Goal: Information Seeking & Learning: Find specific page/section

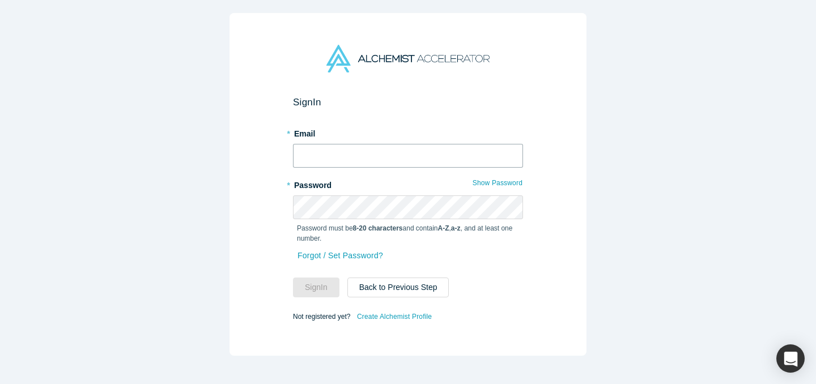
type input "[EMAIL_ADDRESS][DOMAIN_NAME]"
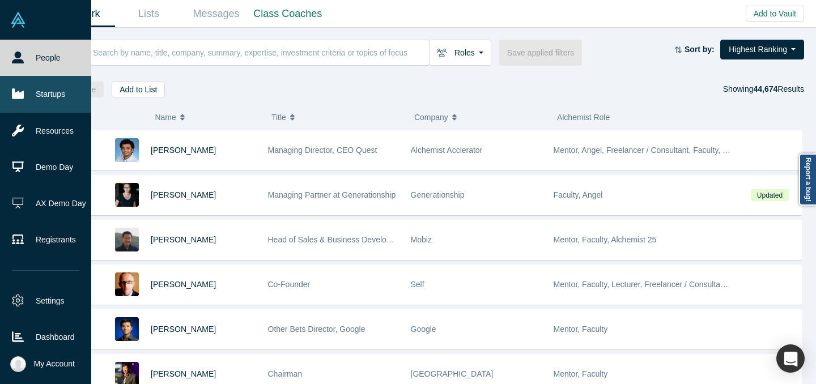
click at [11, 104] on link "Startups" at bounding box center [45, 94] width 91 height 36
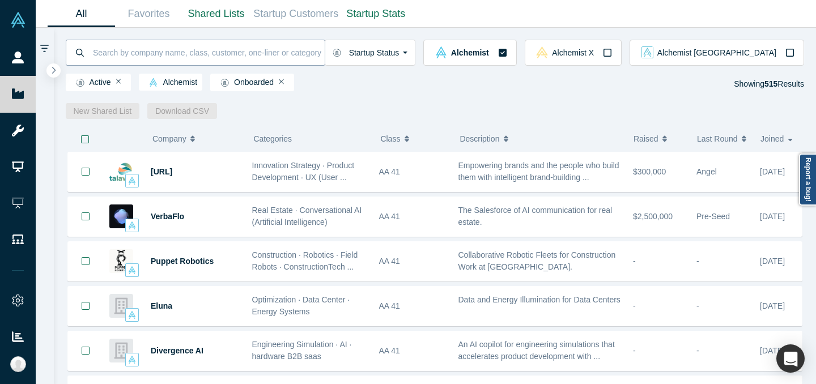
click at [325, 60] on input at bounding box center [208, 52] width 233 height 27
type input "a"
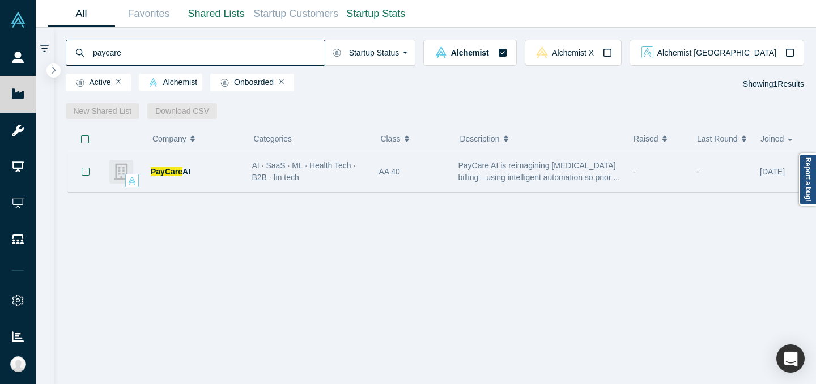
click at [367, 171] on div "AI · SaaS · ML · Health Tech · B2B · fin tech" at bounding box center [309, 172] width 127 height 36
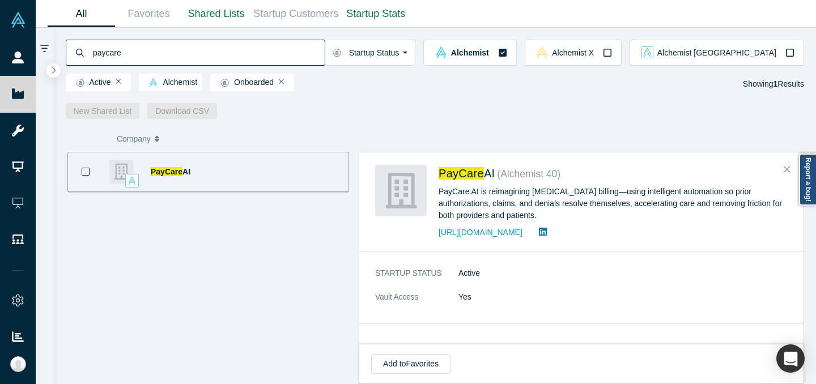
click at [325, 43] on input "paycare" at bounding box center [208, 52] width 233 height 27
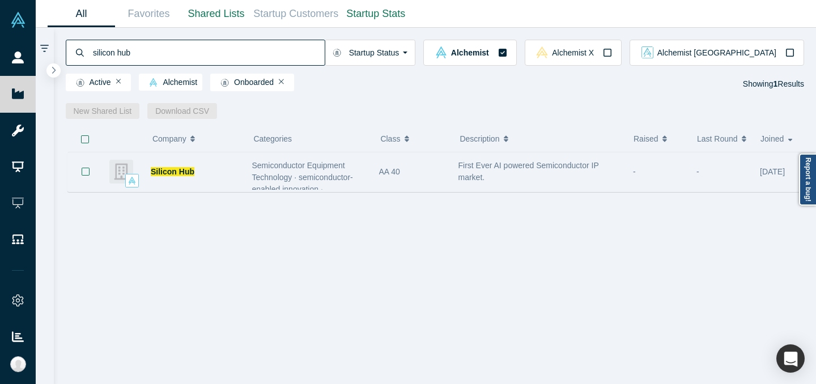
click at [351, 175] on span "Semiconductor Equipment Technology · semiconductor-enabled innovation · semicon…" at bounding box center [307, 195] width 111 height 69
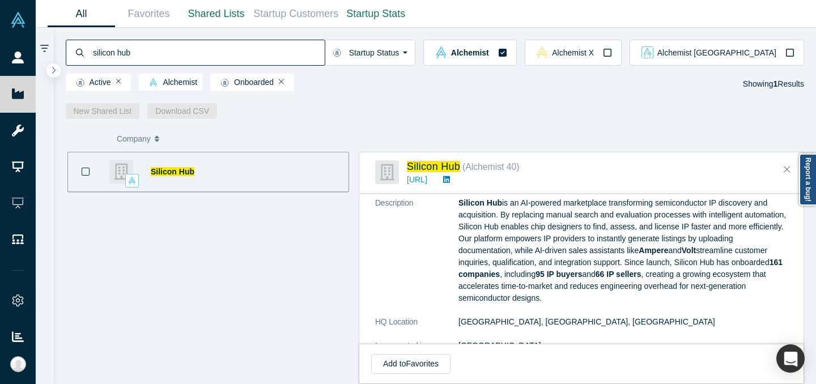
scroll to position [148, 0]
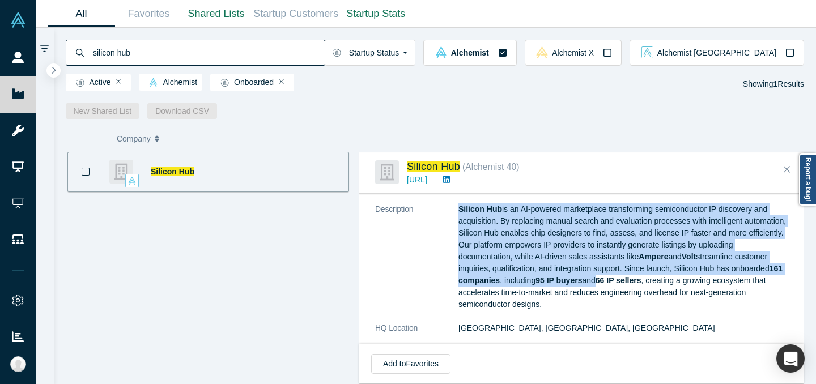
drag, startPoint x: 459, startPoint y: 281, endPoint x: 652, endPoint y: 283, distance: 192.7
click at [651, 283] on dl "Public Link [URL][DOMAIN_NAME] Note: Public links can be accessed without Vault…" at bounding box center [581, 357] width 413 height 383
click at [652, 283] on p "Silicon Hub is an AI-powered marketplace transforming semiconductor IP discover…" at bounding box center [623, 257] width 329 height 107
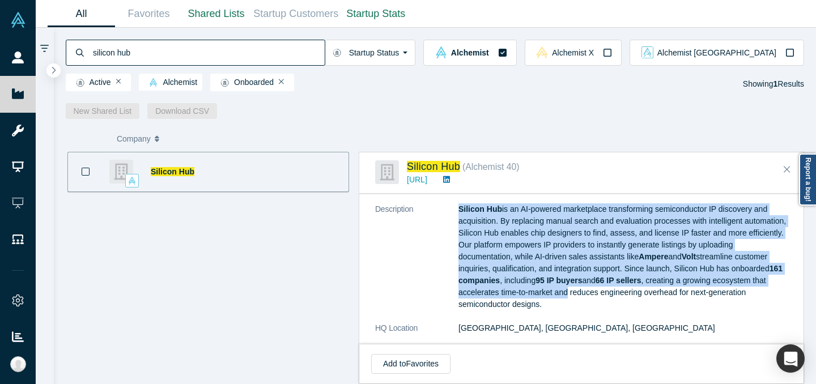
drag, startPoint x: 458, startPoint y: 281, endPoint x: 628, endPoint y: 286, distance: 169.6
click at [628, 286] on dl "Public Link [URL][DOMAIN_NAME] Note: Public links can be accessed without Vault…" at bounding box center [581, 357] width 413 height 383
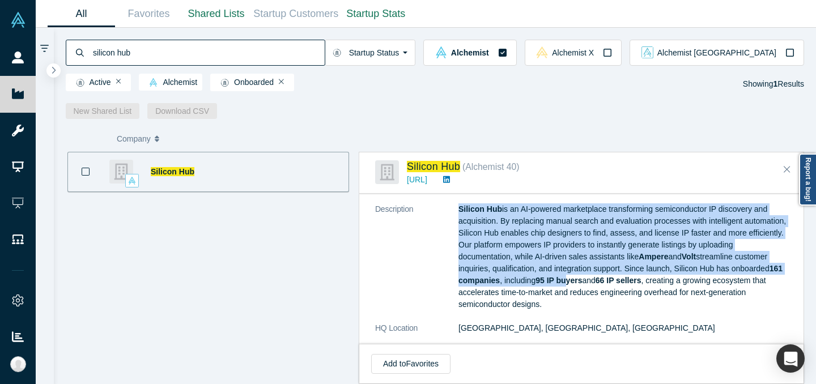
click at [628, 286] on p "Silicon Hub is an AI-powered marketplace transforming semiconductor IP discover…" at bounding box center [623, 257] width 329 height 107
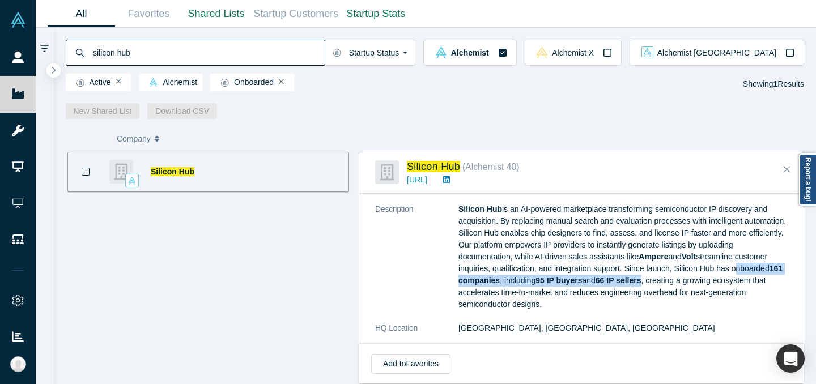
drag, startPoint x: 704, startPoint y: 283, endPoint x: 459, endPoint y: 282, distance: 244.9
click at [459, 282] on p "Silicon Hub is an AI-powered marketplace transforming semiconductor IP discover…" at bounding box center [623, 257] width 329 height 107
copy p "onboarded 161 companies , including 95 IP buyers and 66 IP sellers"
click at [598, 276] on p "Silicon Hub is an AI-powered marketplace transforming semiconductor IP discover…" at bounding box center [623, 257] width 329 height 107
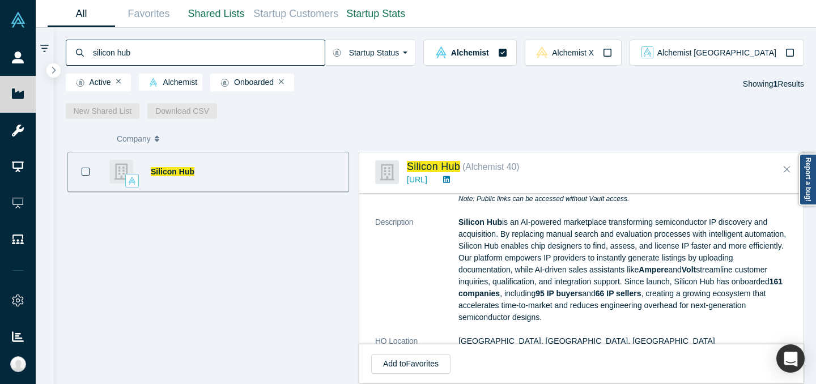
scroll to position [134, 0]
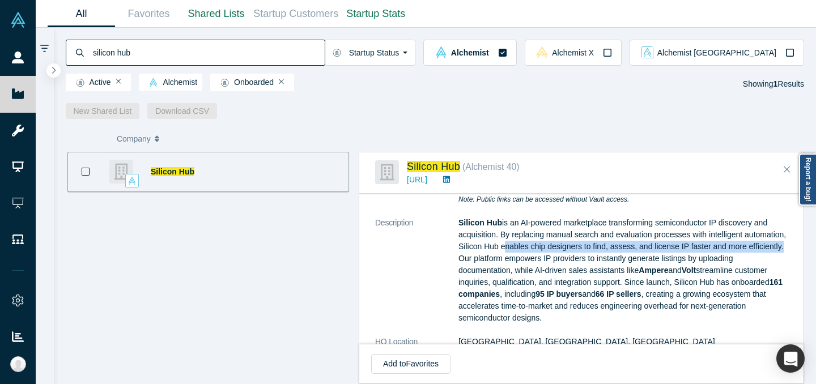
drag, startPoint x: 546, startPoint y: 247, endPoint x: 511, endPoint y: 262, distance: 38.9
click at [511, 262] on p "Silicon Hub is an AI-powered marketplace transforming semiconductor IP discover…" at bounding box center [623, 270] width 329 height 107
copy p "enables chip designers to find, assess, and license IP faster and more efficien…"
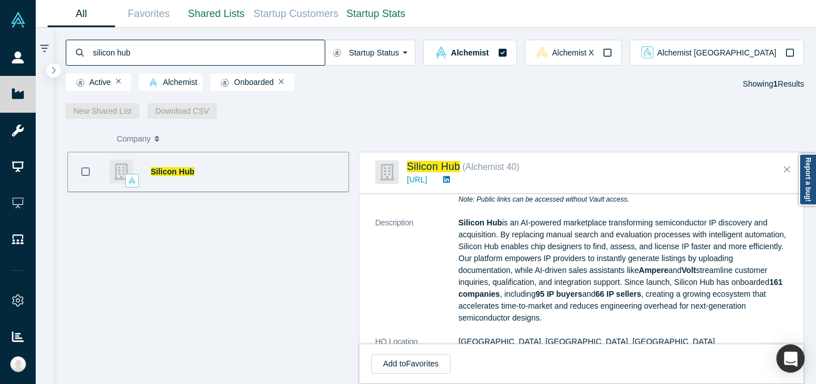
click at [320, 44] on input "silicon hub" at bounding box center [208, 52] width 233 height 27
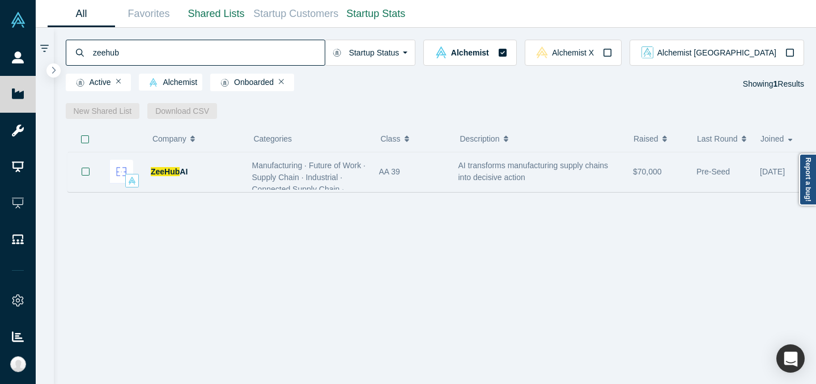
type input "zeehub"
click at [385, 184] on div "AA 39" at bounding box center [412, 171] width 67 height 39
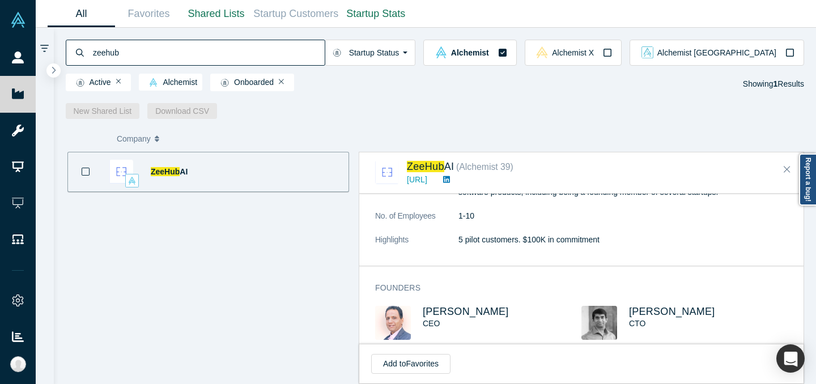
scroll to position [459, 0]
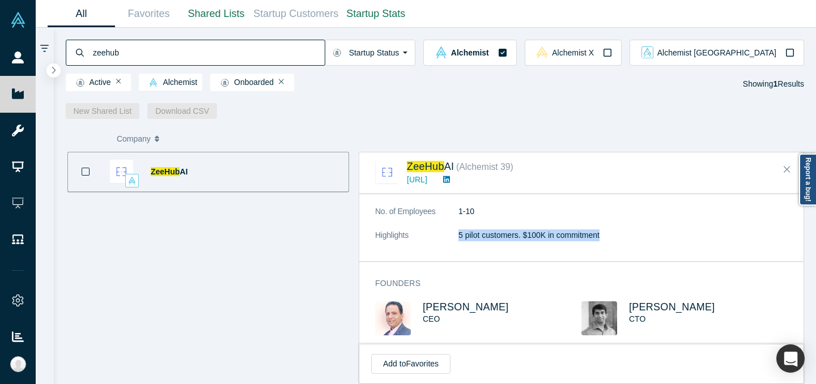
drag, startPoint x: 457, startPoint y: 234, endPoint x: 620, endPoint y: 232, distance: 162.7
click at [621, 235] on dl "Public Link [URL][DOMAIN_NAME] Note: Public links can be accessed without Vault…" at bounding box center [581, 53] width 413 height 399
copy dl "5 pilot customers. $100K in commitment"
